Goal: Information Seeking & Learning: Learn about a topic

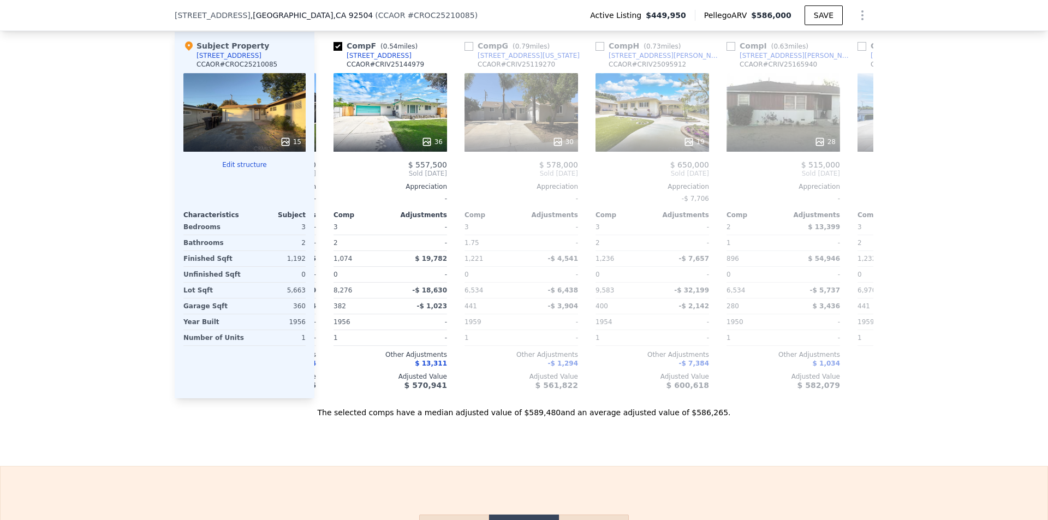
scroll to position [0, 656]
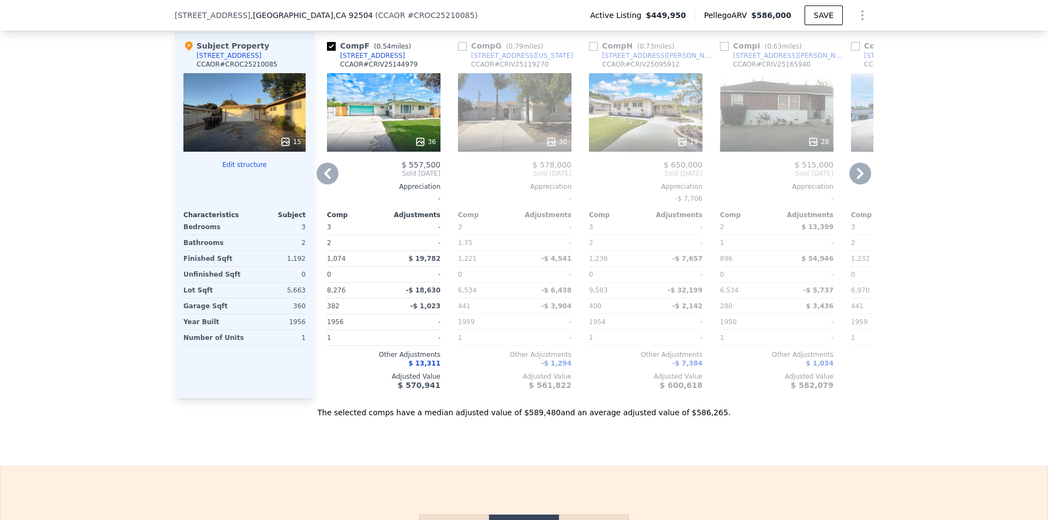
click at [389, 118] on div "36" at bounding box center [384, 112] width 114 height 79
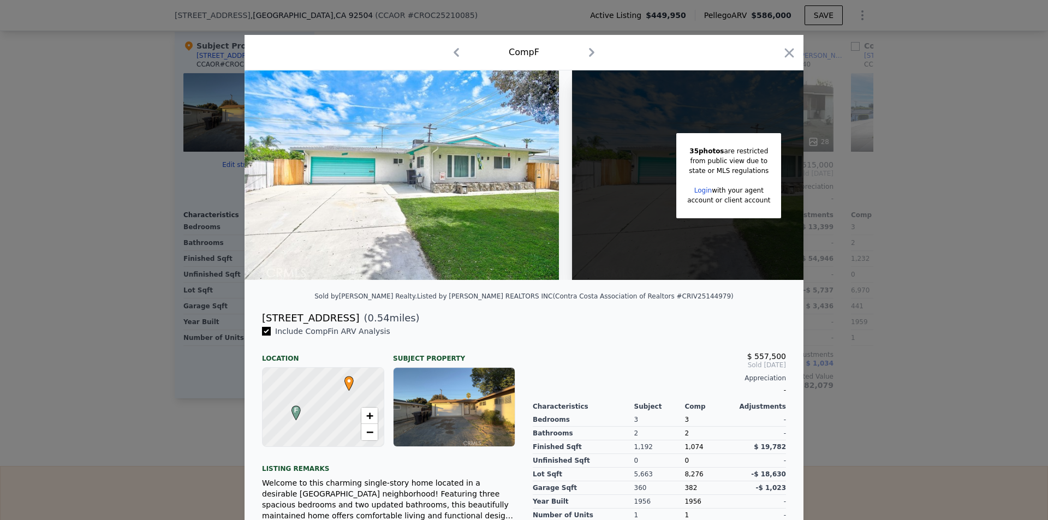
click at [504, 195] on img at bounding box center [402, 175] width 314 height 210
click at [788, 55] on icon "button" at bounding box center [789, 52] width 9 height 9
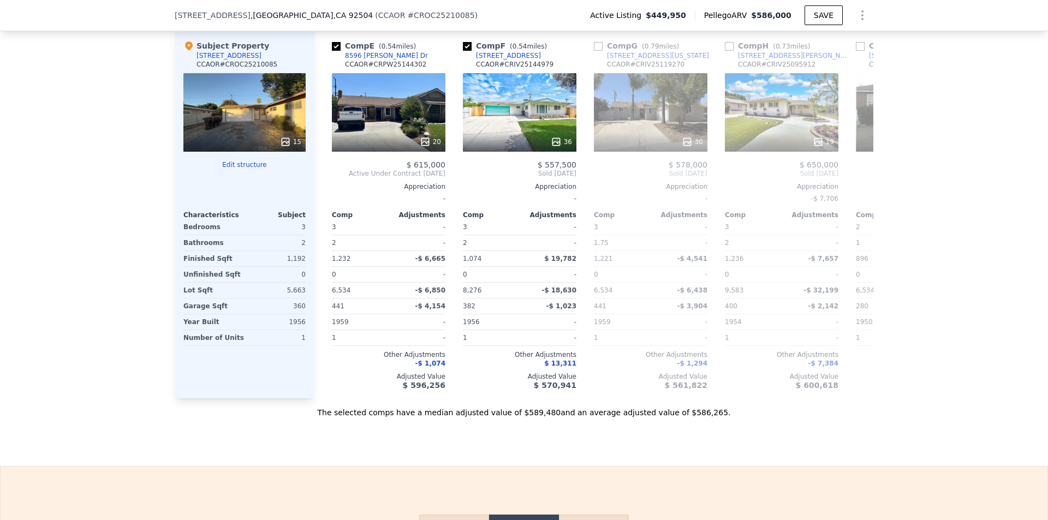
scroll to position [0, 523]
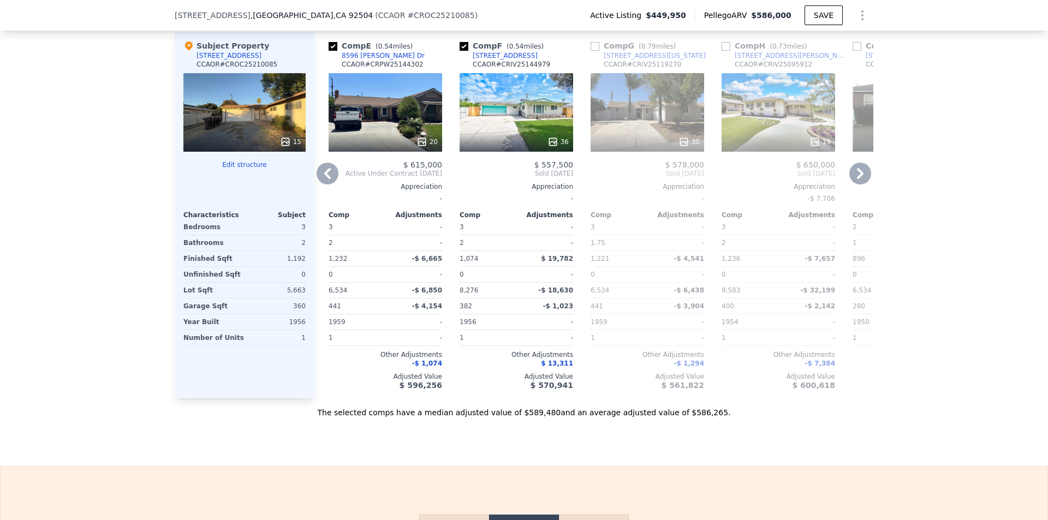
click at [386, 108] on div "20" at bounding box center [386, 112] width 114 height 79
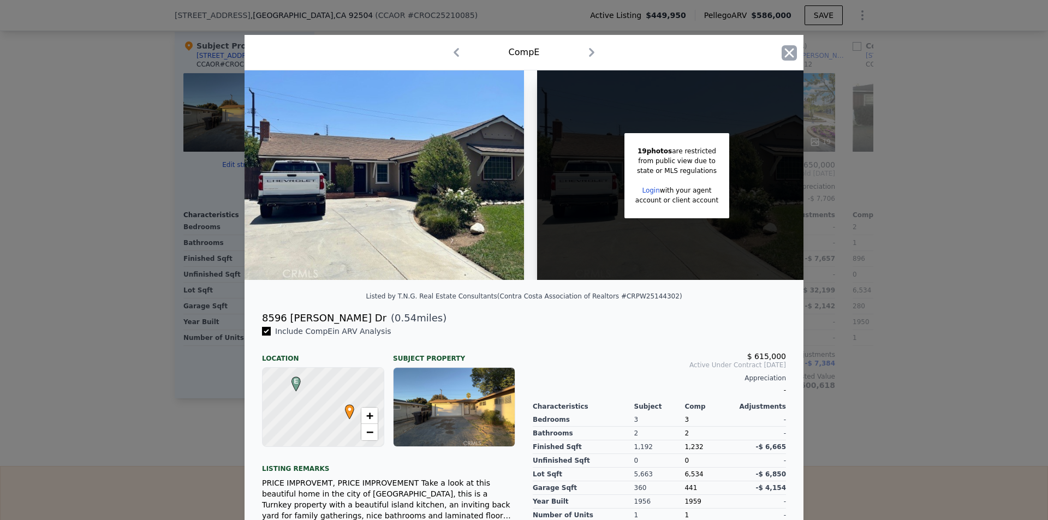
click at [787, 50] on icon "button" at bounding box center [789, 52] width 9 height 9
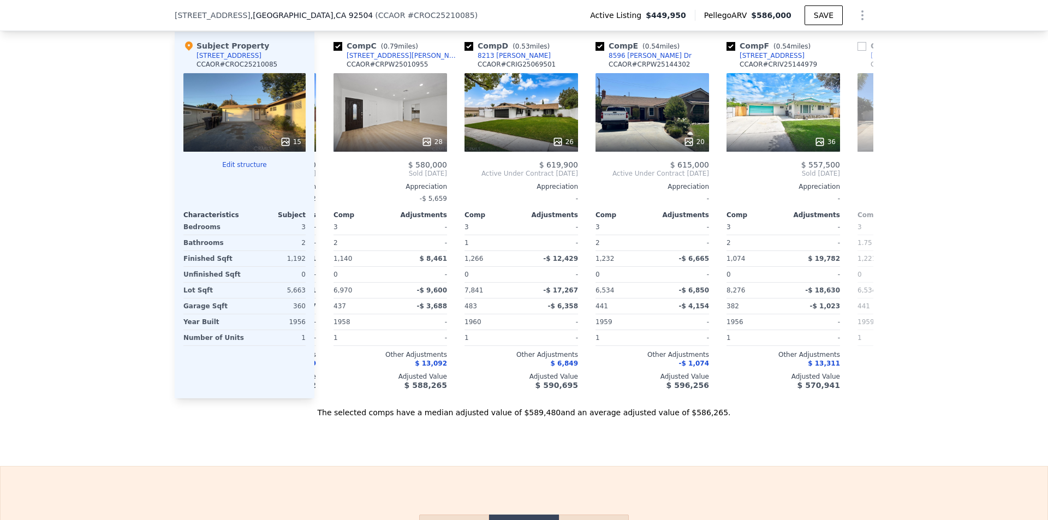
scroll to position [0, 270]
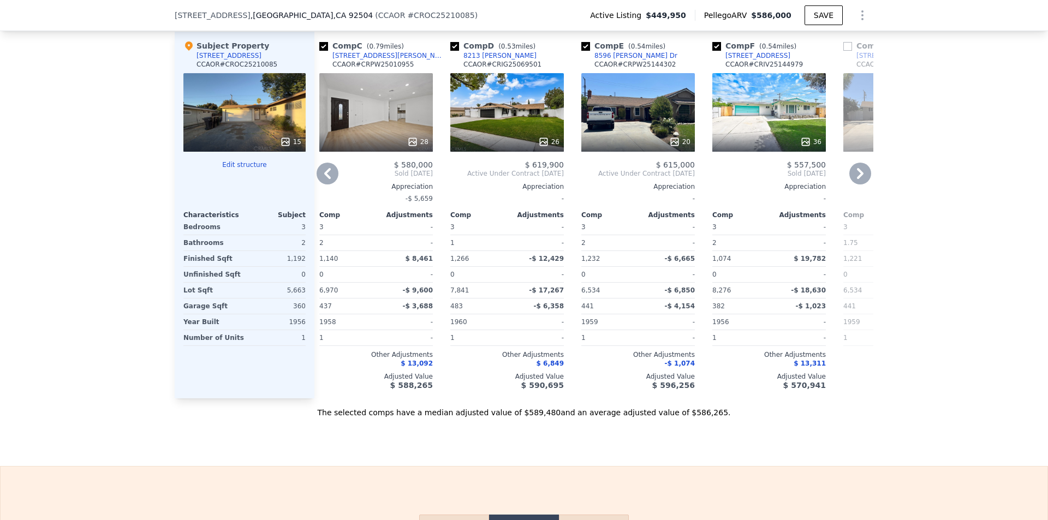
click at [399, 124] on div "28" at bounding box center [376, 112] width 114 height 79
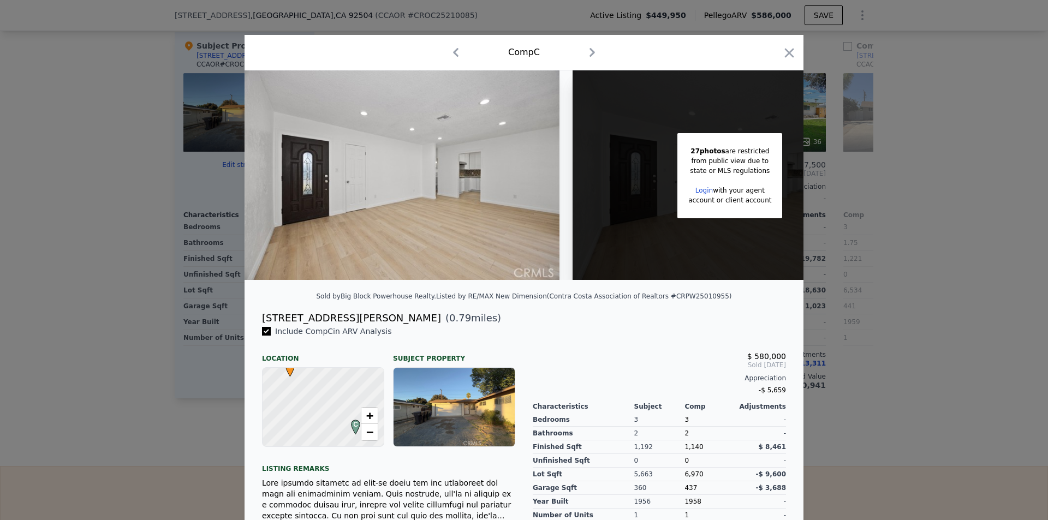
scroll to position [0, 88]
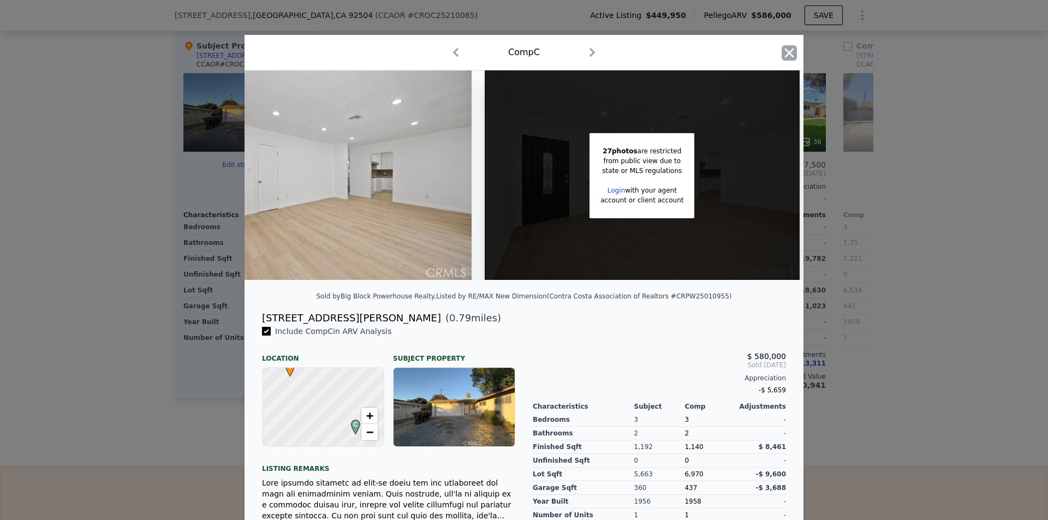
click at [782, 53] on icon "button" at bounding box center [789, 52] width 15 height 15
